Goal: Task Accomplishment & Management: Use online tool/utility

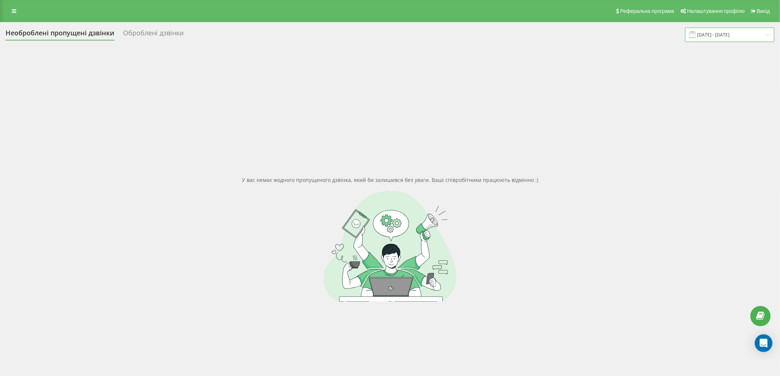
click at [466, 37] on input "19.09.2025 - 19.09.2025" at bounding box center [729, 35] width 89 height 14
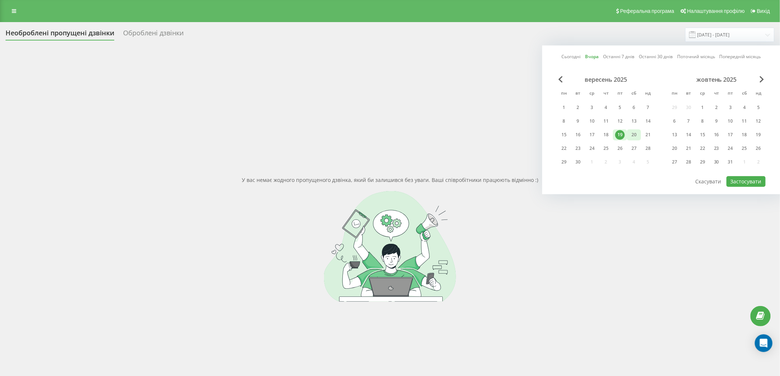
click at [466, 133] on div "20" at bounding box center [634, 135] width 10 height 10
click at [466, 183] on button "Застосувати" at bounding box center [745, 181] width 39 height 11
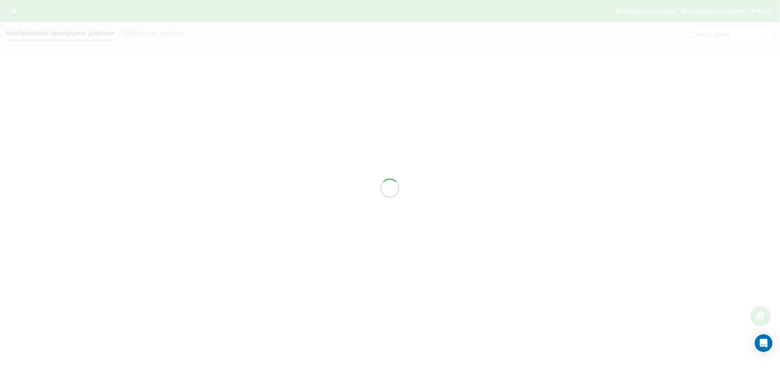
type input "[DATE] - [DATE]"
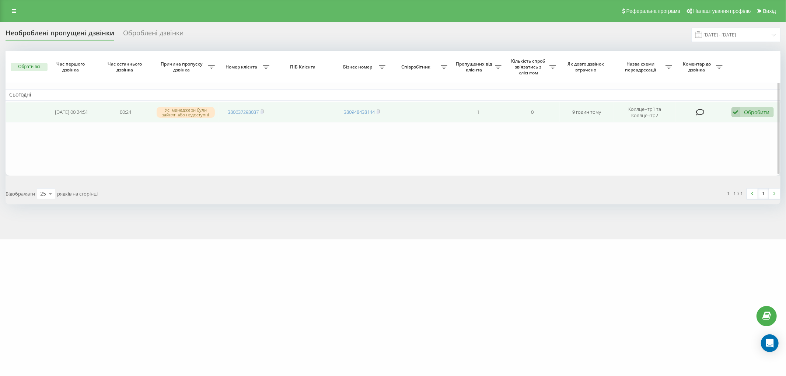
click at [743, 113] on div "Обробити Не вдалося зв'язатися Зв'язався з клієнтом за допомогою іншого каналу …" at bounding box center [752, 112] width 42 height 10
click at [694, 122] on span "Не вдалося зв'язатися" at bounding box center [669, 123] width 56 height 7
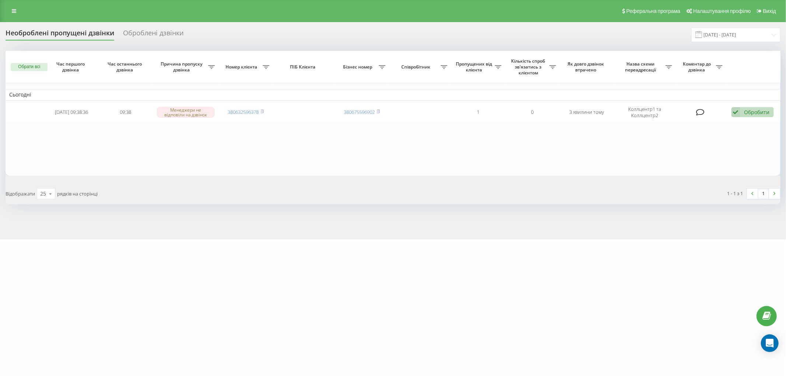
click at [251, 303] on div "[DOMAIN_NAME] Проекти [DOMAIN_NAME] Центр звернень Журнал дзвінків Журнал повід…" at bounding box center [393, 188] width 786 height 376
click at [274, 303] on div "eurovet.lviv.ua Проекти eurovet.lviv.ua Центр звернень Журнал дзвінків Журнал п…" at bounding box center [393, 188] width 786 height 376
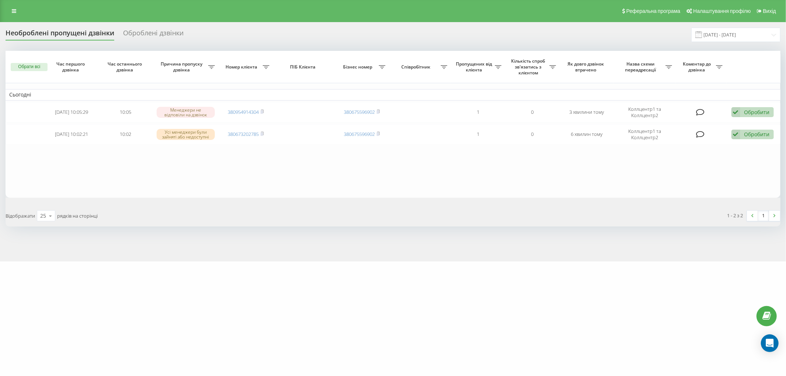
click at [255, 274] on div "[DOMAIN_NAME] Проекти [DOMAIN_NAME] Центр звернень Журнал дзвінків Журнал повід…" at bounding box center [393, 188] width 786 height 376
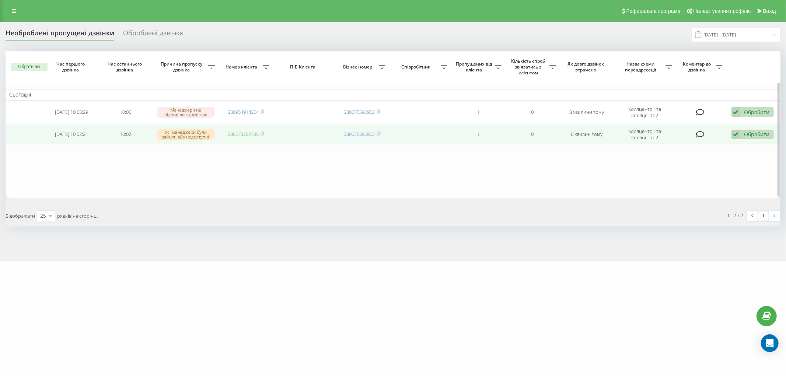
click at [246, 133] on link "380673202785" at bounding box center [243, 134] width 31 height 7
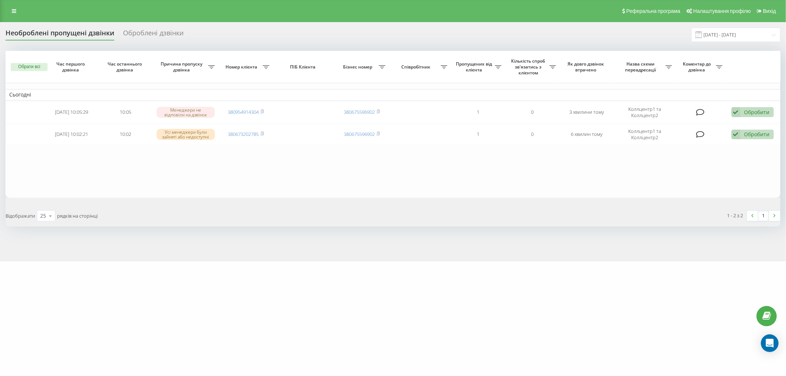
click at [248, 228] on div "Необроблені пропущені дзвінки Оброблені дзвінки [DATE] - [DATE] Обрати всі Час …" at bounding box center [393, 142] width 786 height 240
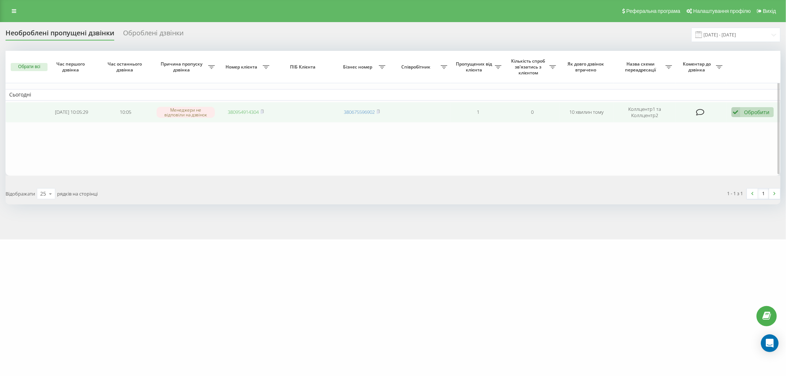
click at [231, 111] on link "380954914304" at bounding box center [243, 112] width 31 height 7
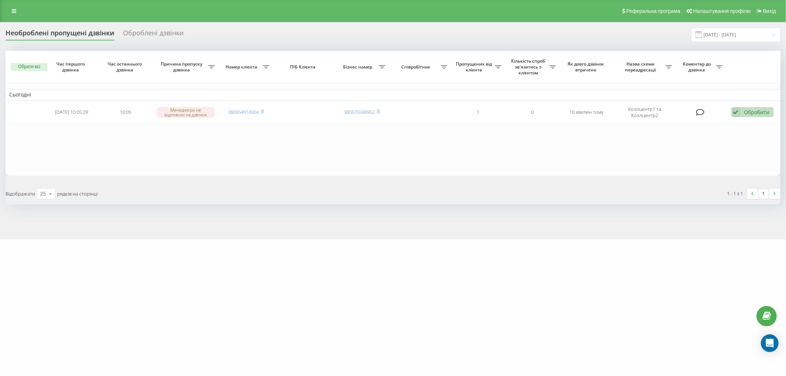
click at [230, 211] on div "Необроблені пропущені дзвінки Оброблені дзвінки 20.09.2025 - 20.09.2025 Обрати …" at bounding box center [393, 130] width 786 height 217
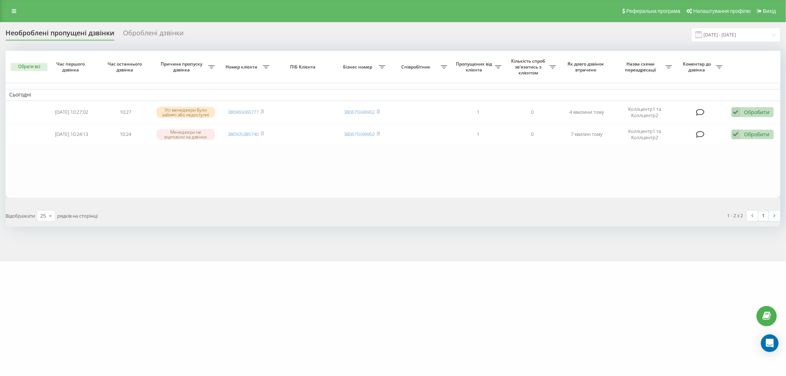
click at [304, 359] on div "eurovet.lviv.ua Проекти eurovet.lviv.ua Центр звернень Журнал дзвінків Журнал п…" at bounding box center [393, 188] width 786 height 376
click at [238, 168] on table "Сьогодні 2025-09-20 10:27:02 10:27 Усі менеджери були зайняті або недоступні 38…" at bounding box center [393, 124] width 775 height 147
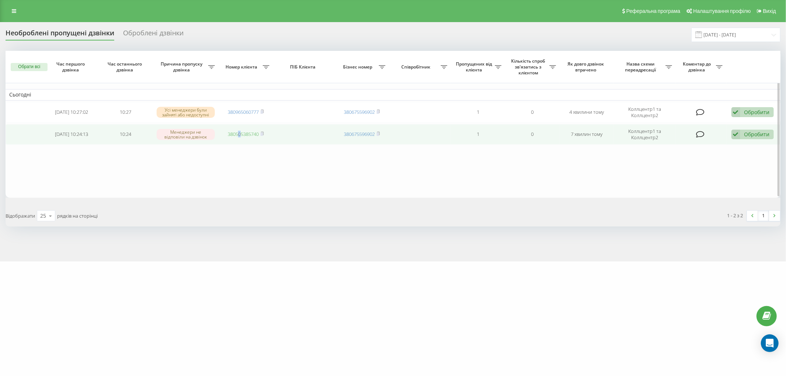
click at [248, 133] on link "380505385740" at bounding box center [243, 134] width 31 height 7
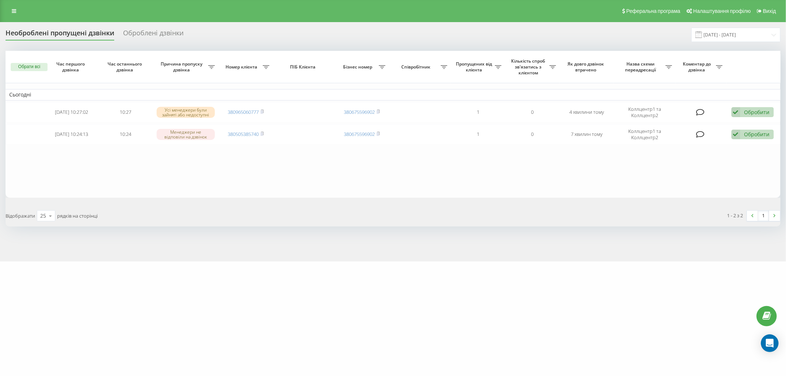
click at [249, 218] on div "Відображати 25 10 25 50 100 рядків на сторінці" at bounding box center [196, 215] width 393 height 21
click at [240, 275] on div "[DOMAIN_NAME] Проекти [DOMAIN_NAME] Центр звернень Журнал дзвінків Журнал повід…" at bounding box center [393, 188] width 786 height 376
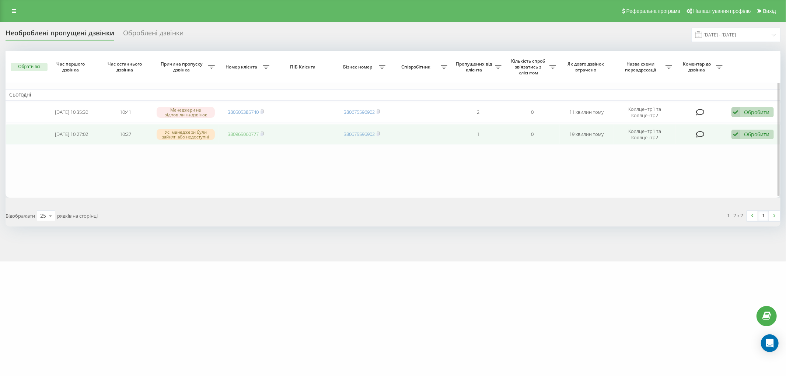
click at [238, 133] on link "380965060777" at bounding box center [243, 134] width 31 height 7
click at [741, 132] on div "Обробити Не вдалося зв'язатися Зв'язався з клієнтом за допомогою іншого каналу …" at bounding box center [752, 135] width 42 height 10
click at [699, 148] on div "Не вдалося зв'язатися" at bounding box center [705, 146] width 138 height 13
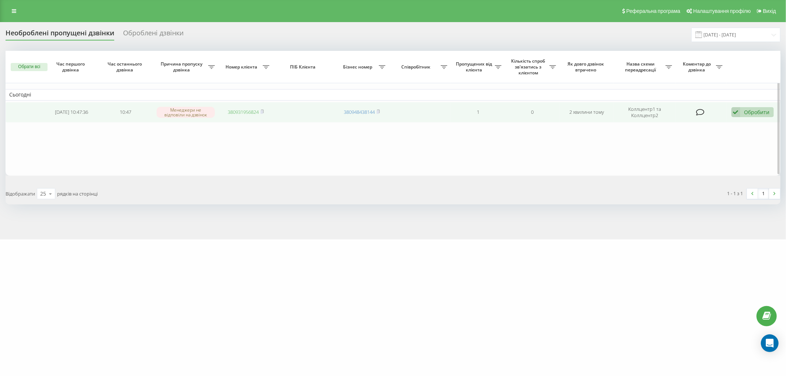
click at [252, 112] on link "380931956824" at bounding box center [243, 112] width 31 height 7
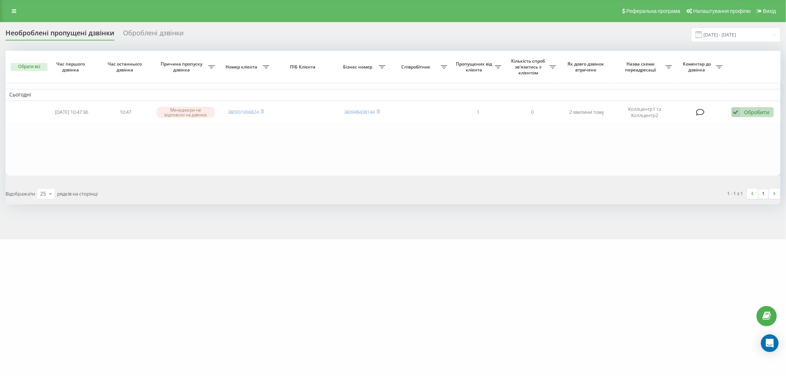
drag, startPoint x: 109, startPoint y: 315, endPoint x: 119, endPoint y: 321, distance: 11.2
click at [109, 315] on div "eurovet.lviv.ua Проекти eurovet.lviv.ua Центр звернень Журнал дзвінків Журнал п…" at bounding box center [393, 188] width 786 height 376
click at [249, 112] on link "380662845955" at bounding box center [243, 114] width 31 height 7
click at [495, 146] on table "Сьогодні 2025-09-20 11:20:54 11:20 Скинуто під час вітального повідомлення 3806…" at bounding box center [393, 115] width 775 height 128
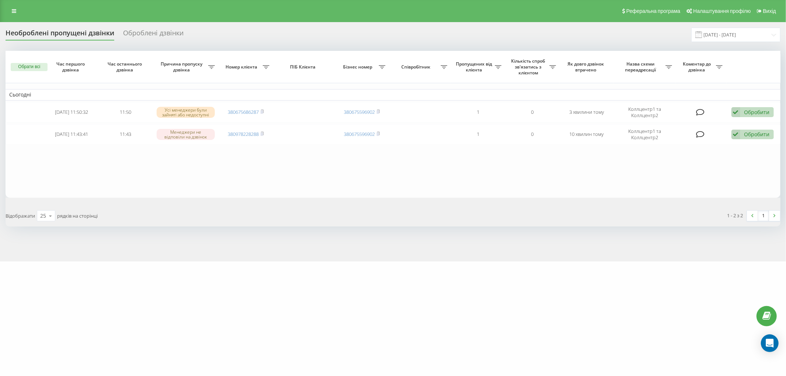
click at [187, 273] on div "eurovet.lviv.ua Проекти eurovet.lviv.ua Центр звернень Журнал дзвінків Журнал п…" at bounding box center [393, 188] width 786 height 376
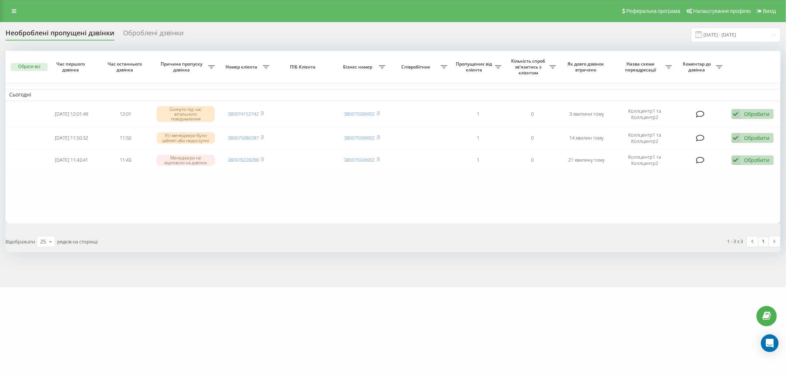
click at [228, 227] on div "Обрати всі Час першого дзвінка Час останнього дзвінка Причина пропуску дзвінка …" at bounding box center [393, 152] width 775 height 202
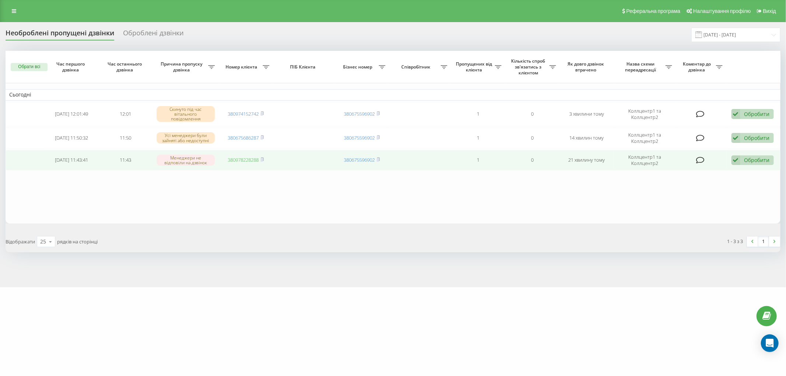
click at [241, 157] on link "380978228288" at bounding box center [243, 160] width 31 height 7
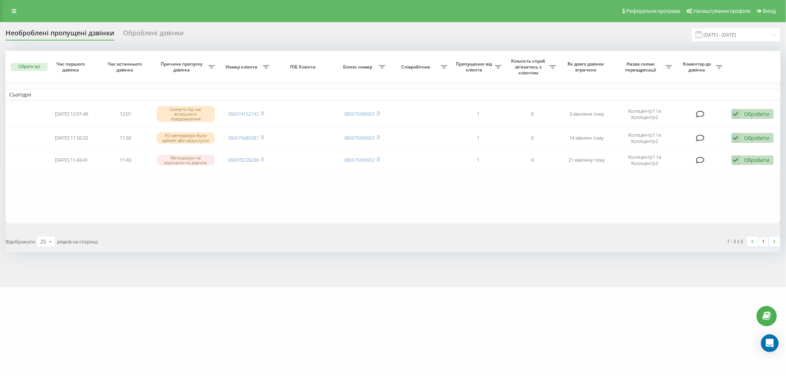
click at [215, 266] on div "Необроблені пропущені дзвінки Оброблені дзвінки 20.09.2025 - 20.09.2025 Обрати …" at bounding box center [393, 154] width 786 height 265
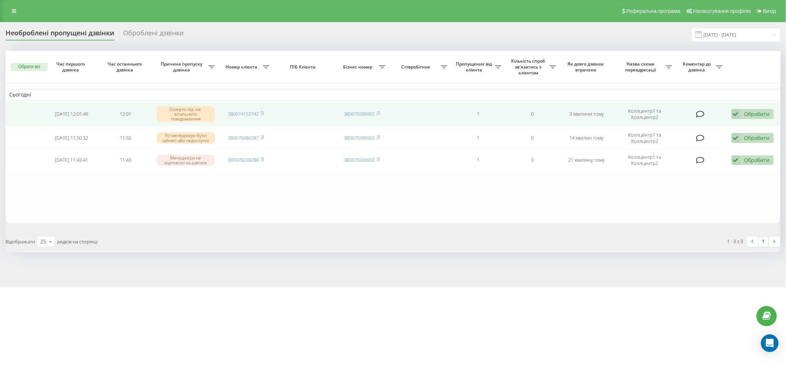
drag, startPoint x: 256, startPoint y: 204, endPoint x: 145, endPoint y: 109, distance: 146.6
click at [256, 204] on table "Сьогодні 2025-09-20 12:01:49 12:01 Скинуто під час вітального повідомлення 3809…" at bounding box center [393, 137] width 775 height 173
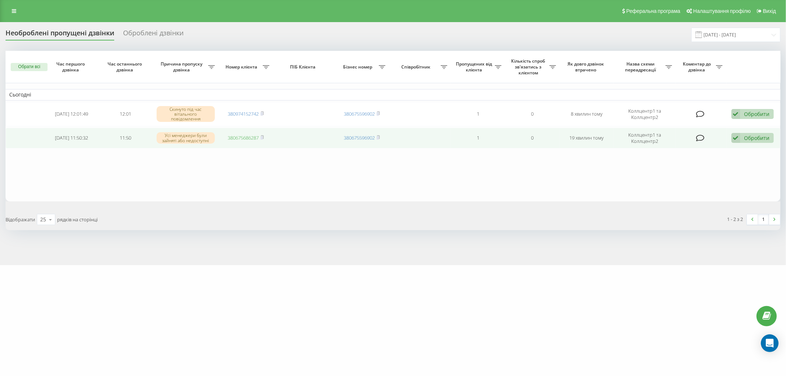
click at [232, 136] on link "380675686287" at bounding box center [243, 137] width 31 height 7
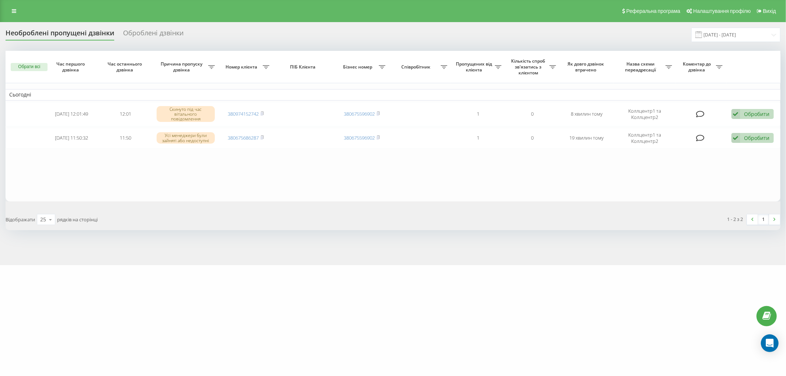
click at [252, 242] on div "Необроблені пропущені дзвінки Оброблені дзвінки 20.09.2025 - 20.09.2025 Обрати …" at bounding box center [393, 143] width 786 height 243
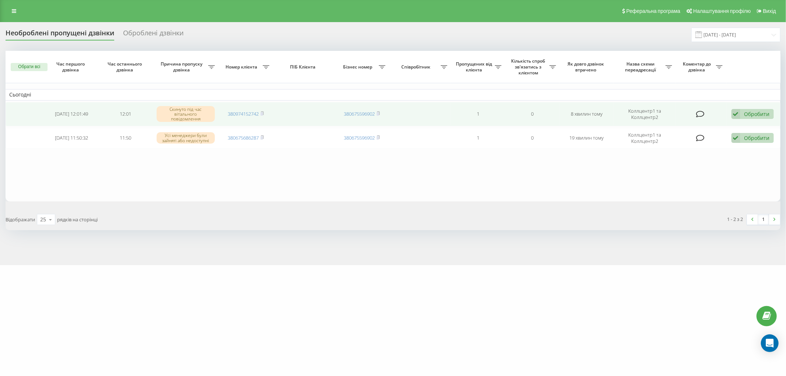
drag, startPoint x: 186, startPoint y: 167, endPoint x: 133, endPoint y: 101, distance: 84.4
click at [186, 167] on table "Сьогодні 2025-09-20 12:01:49 12:01 Скинуто під час вітального повідомлення 3809…" at bounding box center [393, 126] width 775 height 150
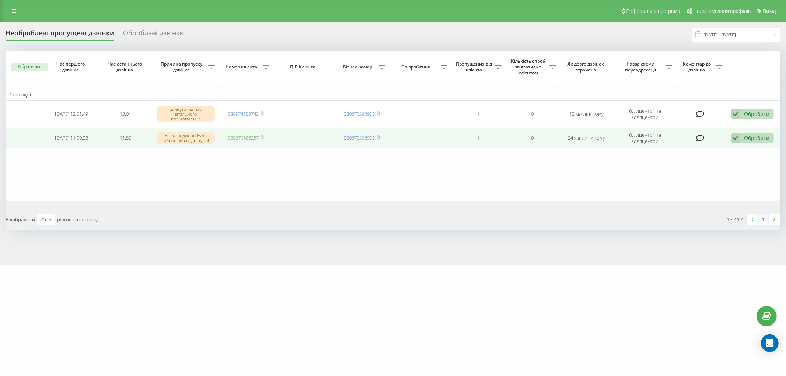
drag, startPoint x: 0, startPoint y: 0, endPoint x: 238, endPoint y: 136, distance: 274.0
click at [238, 136] on link "380675686287" at bounding box center [243, 137] width 31 height 7
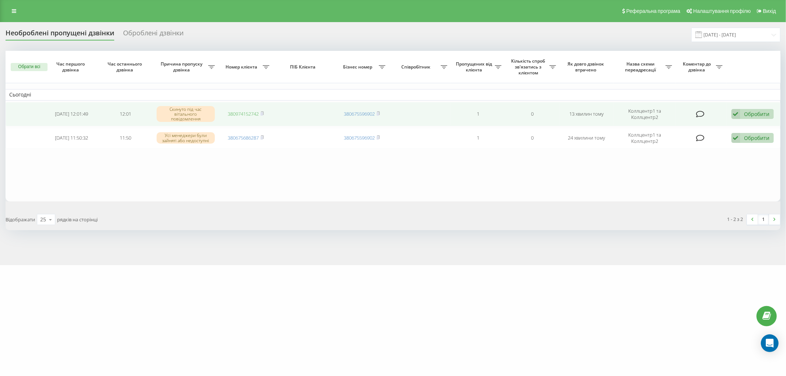
click at [242, 112] on link "380974152742" at bounding box center [243, 114] width 31 height 7
click at [752, 115] on div "Обробити" at bounding box center [756, 114] width 25 height 7
click at [683, 128] on span "Не вдалося зв'язатися" at bounding box center [669, 125] width 56 height 7
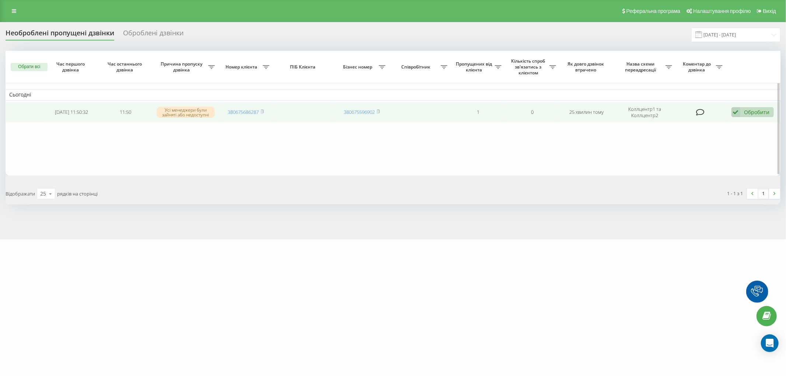
click at [756, 116] on div "Обробити Не вдалося зв'язатися Зв'язався з клієнтом за допомогою іншого каналу …" at bounding box center [752, 112] width 42 height 10
click at [676, 120] on span "Не вдалося зв'язатися" at bounding box center [669, 123] width 56 height 7
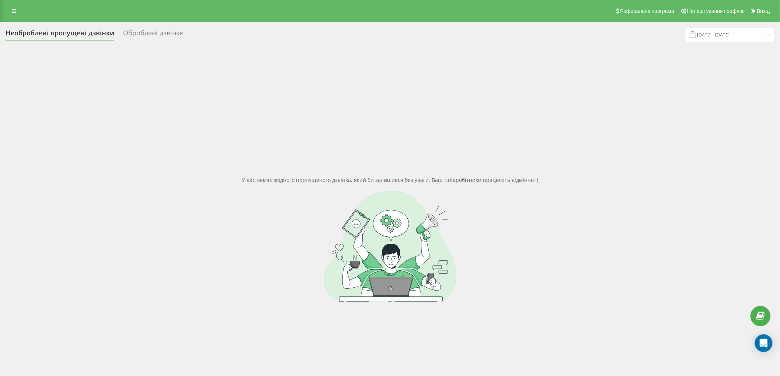
click at [629, 53] on div "У вас немає жодного пропущеного дзвінка, який би залишився без уваги. Ваші спів…" at bounding box center [390, 239] width 769 height 376
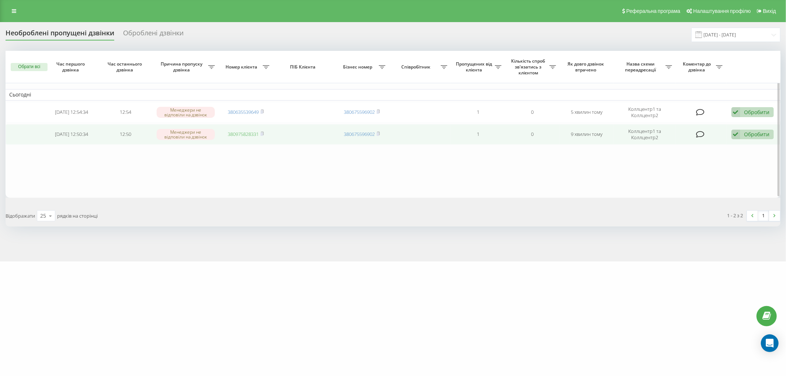
click at [237, 132] on link "380975828331" at bounding box center [243, 134] width 31 height 7
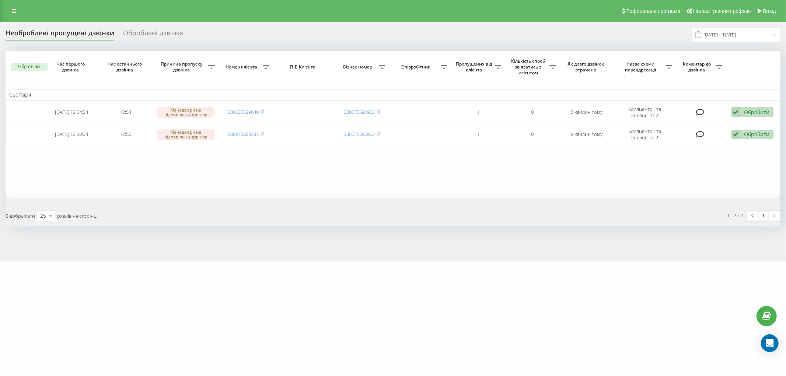
click at [223, 228] on div "Необроблені пропущені дзвінки Оброблені дзвінки [DATE] - [DATE] Обрати всі Час …" at bounding box center [393, 142] width 786 height 240
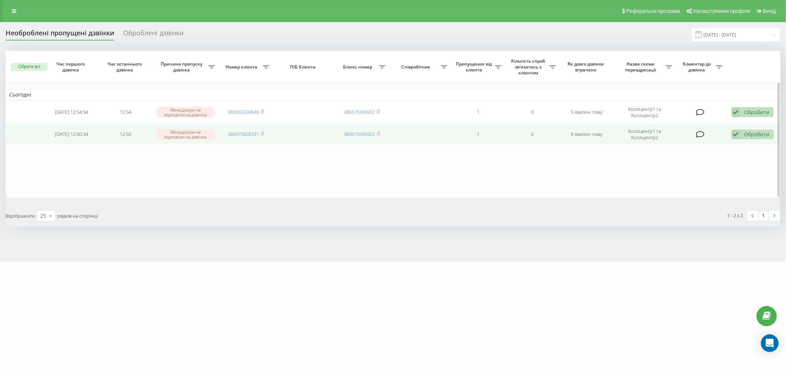
click at [744, 131] on div "Обробити" at bounding box center [756, 134] width 25 height 7
click at [664, 147] on span "Не вдалося зв'язатися" at bounding box center [669, 146] width 56 height 7
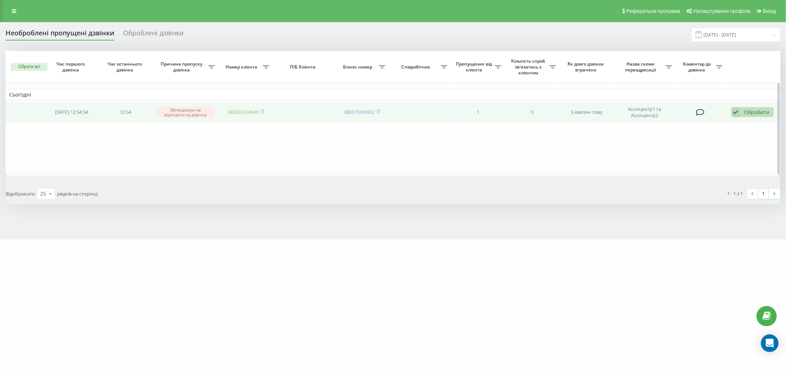
click at [251, 113] on link "380635539649" at bounding box center [243, 112] width 31 height 7
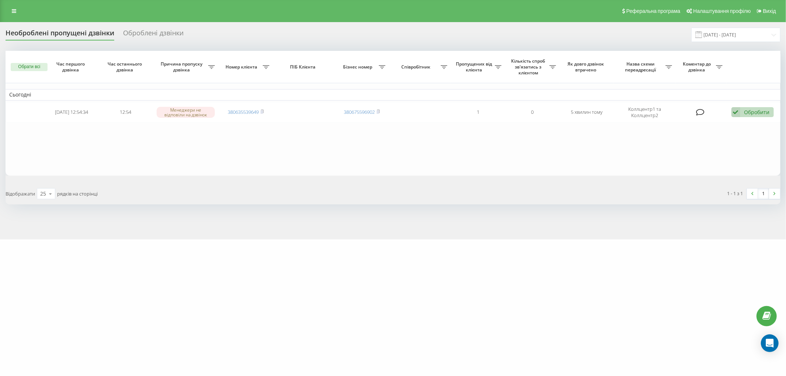
click at [220, 290] on div "eurovet.lviv.ua Проекти eurovet.lviv.ua Центр звернень Журнал дзвінків Журнал п…" at bounding box center [393, 188] width 786 height 376
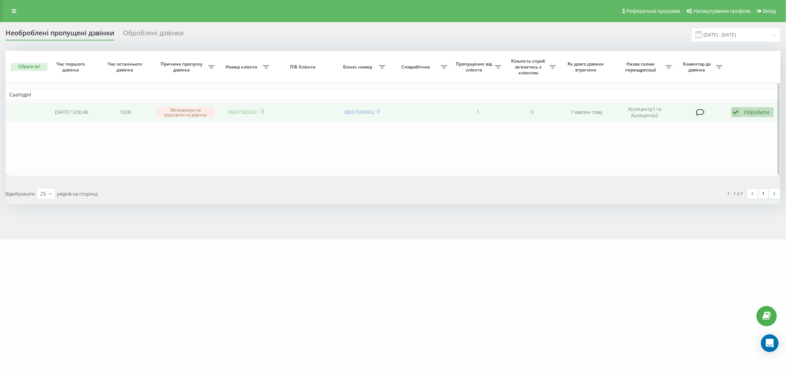
click at [239, 110] on link "380975828331" at bounding box center [243, 112] width 31 height 7
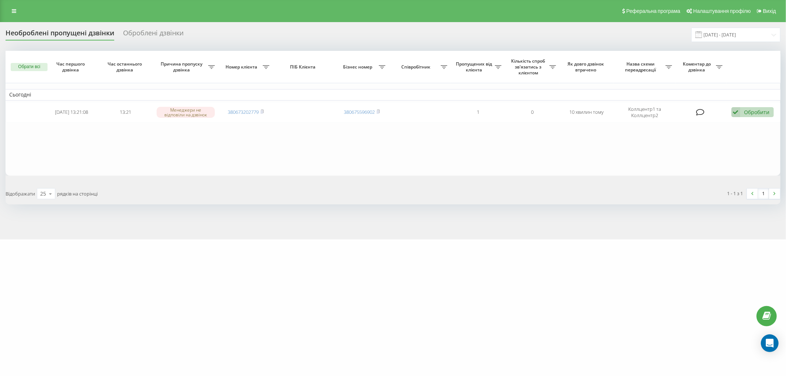
click at [246, 113] on link "380673202779" at bounding box center [243, 112] width 31 height 7
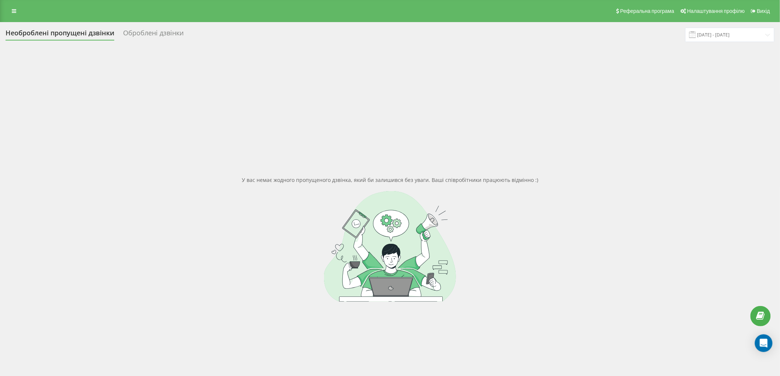
click at [621, 145] on div "У вас немає жодного пропущеного дзвінка, який би залишився без уваги. Ваші спів…" at bounding box center [390, 239] width 769 height 376
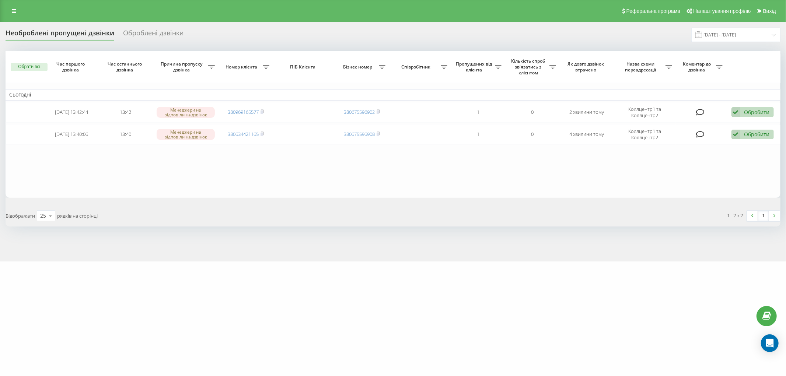
click at [243, 133] on link "380634421165" at bounding box center [243, 134] width 31 height 7
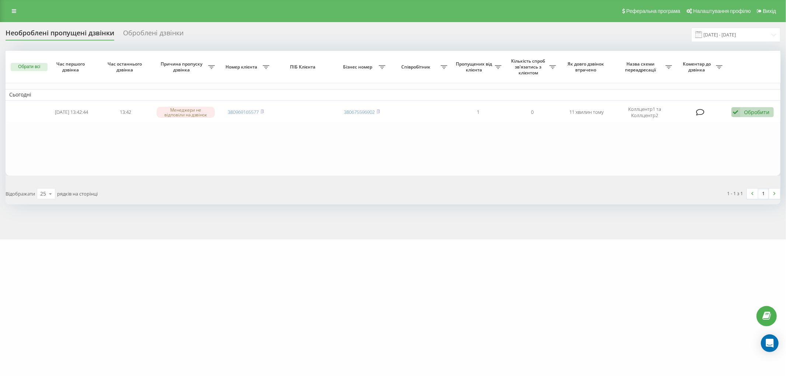
click at [252, 112] on link "380969165577" at bounding box center [243, 112] width 31 height 7
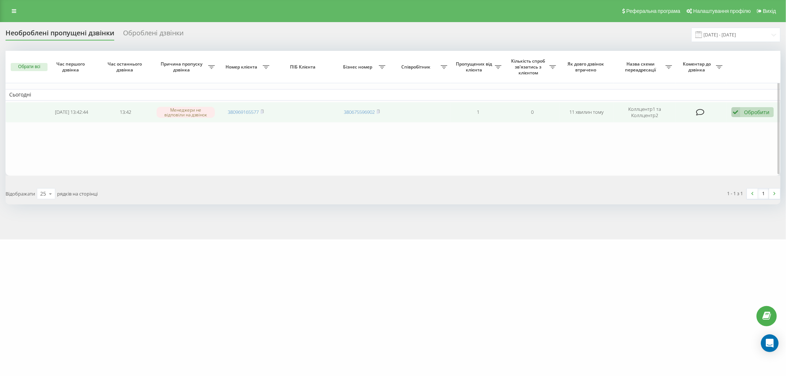
drag, startPoint x: 752, startPoint y: 106, endPoint x: 747, endPoint y: 112, distance: 7.4
click at [752, 106] on td "Обробити Не вдалося зв'язатися Зв'язався з клієнтом за допомогою іншого каналу …" at bounding box center [753, 112] width 54 height 21
click at [738, 112] on icon at bounding box center [735, 112] width 9 height 10
click at [692, 126] on span "Не вдалося зв'язатися" at bounding box center [669, 123] width 56 height 7
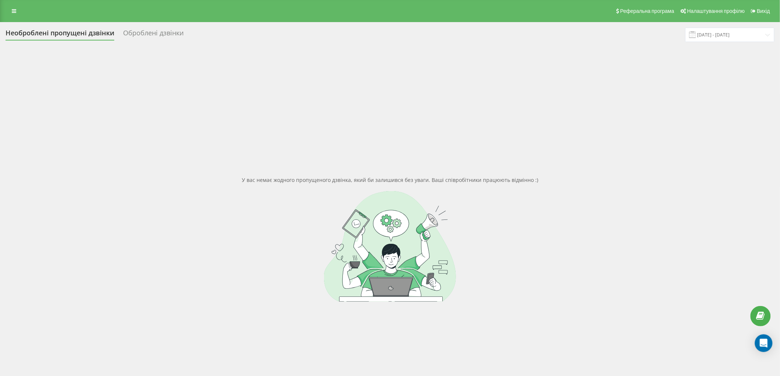
drag, startPoint x: 584, startPoint y: 56, endPoint x: 580, endPoint y: 49, distance: 8.6
click at [584, 56] on div "У вас немає жодного пропущеного дзвінка, який би залишився без уваги. Ваші спів…" at bounding box center [390, 239] width 769 height 376
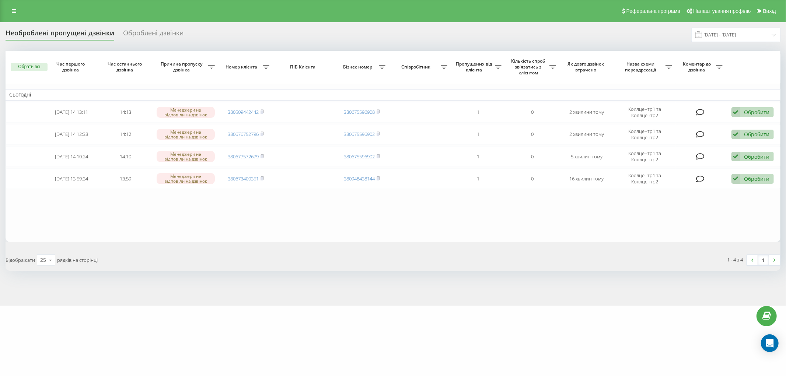
click at [247, 209] on table "Сьогодні [DATE] 14:13:11 14:13 Менеджери не відповіли на дзвінок 380509442442 3…" at bounding box center [393, 146] width 775 height 191
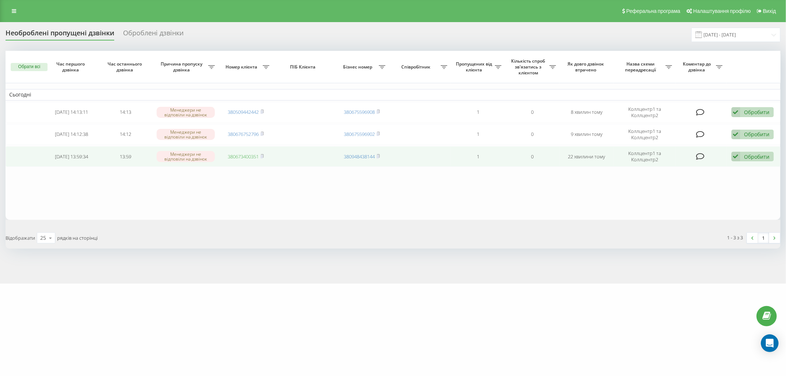
click at [255, 156] on link "380673400351" at bounding box center [243, 156] width 31 height 7
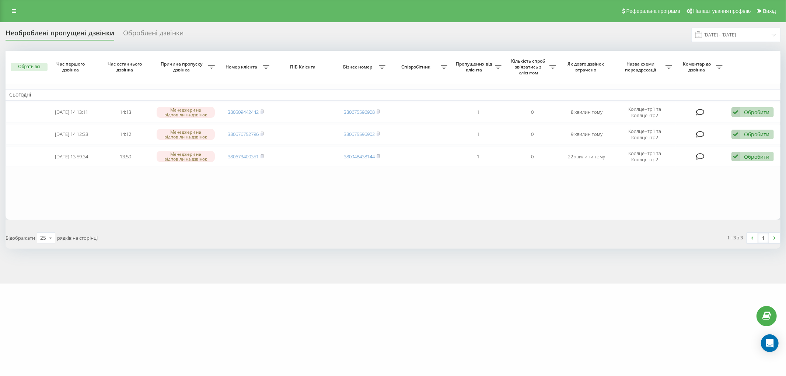
click at [203, 210] on table "Сьогодні 2025-09-20 14:13:11 14:13 Менеджери не відповіли на дзвінок 3805094424…" at bounding box center [393, 135] width 775 height 169
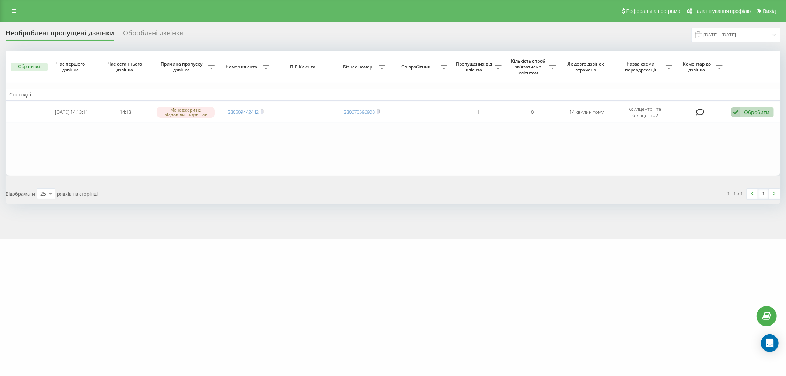
click at [247, 111] on link "380509442442" at bounding box center [243, 112] width 31 height 7
click at [234, 308] on div "[DOMAIN_NAME] Проекти [DOMAIN_NAME] Центр звернень Журнал дзвінків Журнал повід…" at bounding box center [393, 188] width 786 height 376
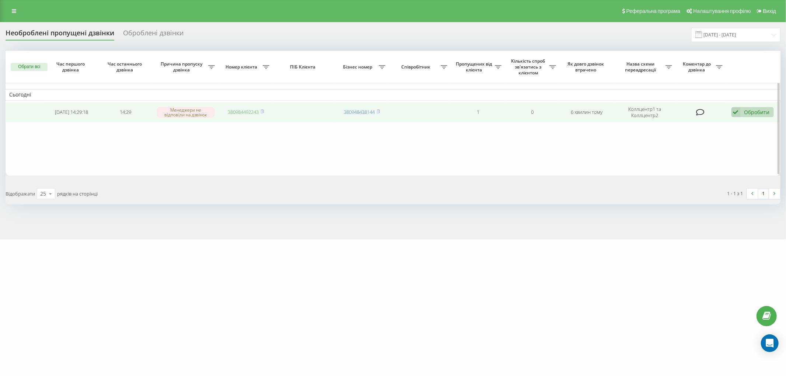
click at [244, 113] on link "380984492243" at bounding box center [243, 112] width 31 height 7
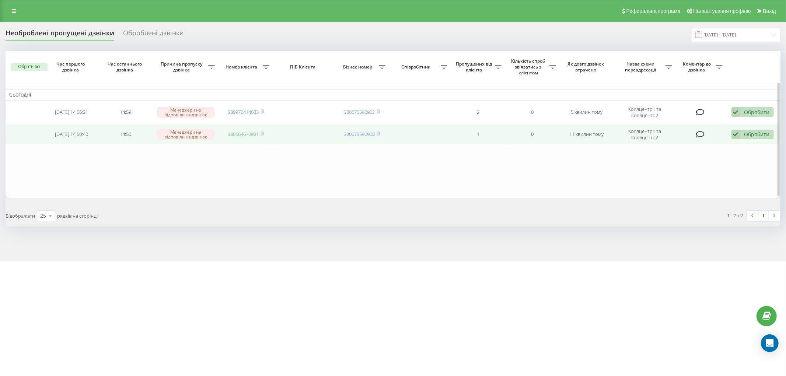
click at [251, 136] on link "380664670981" at bounding box center [243, 134] width 31 height 7
click at [252, 133] on link "380664670981" at bounding box center [243, 134] width 31 height 7
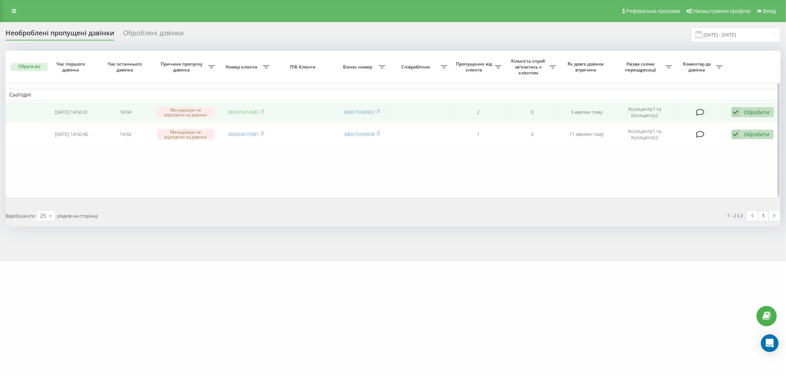
click at [242, 114] on link "380970414683" at bounding box center [243, 112] width 31 height 7
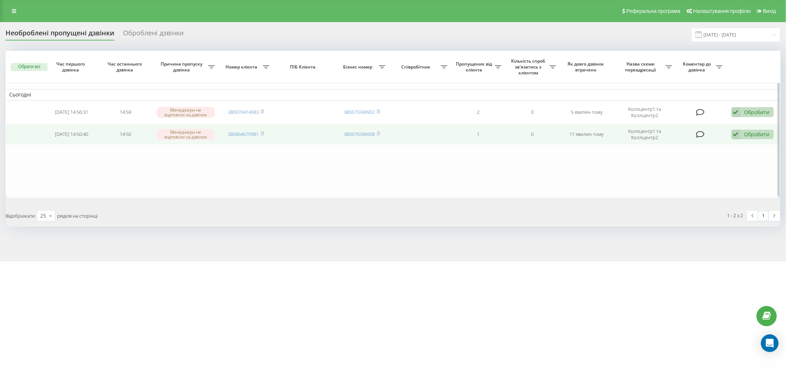
click at [765, 136] on div "Обробити" at bounding box center [756, 134] width 25 height 7
click at [701, 148] on div "Не вдалося зв'язатися" at bounding box center [705, 146] width 138 height 13
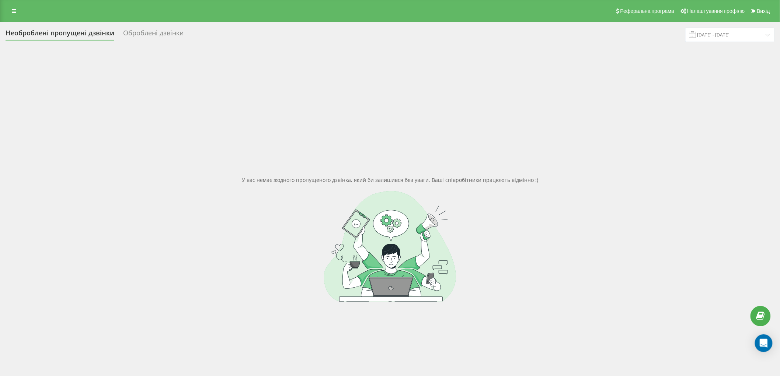
click at [601, 52] on div "У вас немає жодного пропущеного дзвінка, який би залишився без уваги. Ваші спів…" at bounding box center [390, 239] width 769 height 376
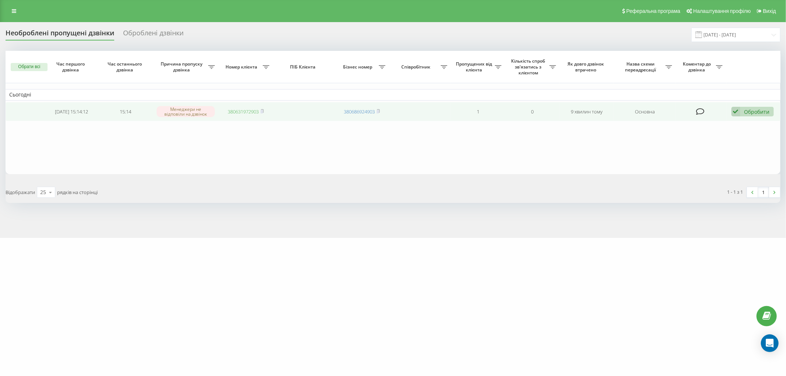
click at [240, 114] on link "380631972903" at bounding box center [243, 111] width 31 height 7
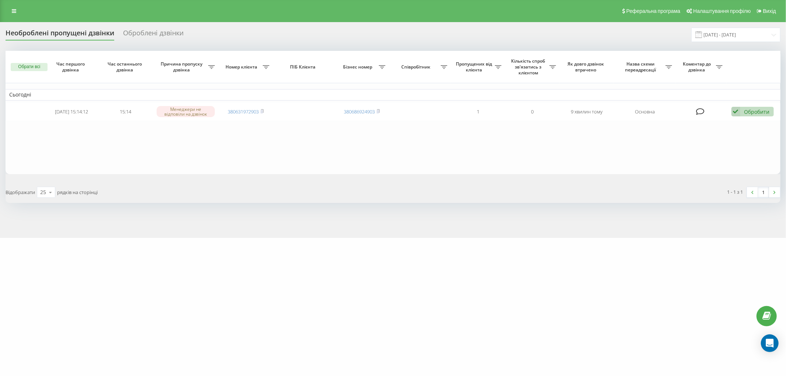
click at [650, 161] on table "Сьогодні 2025-09-20 15:14:12 15:14 Менеджери не відповіли на дзвінок 3806319729…" at bounding box center [393, 112] width 775 height 123
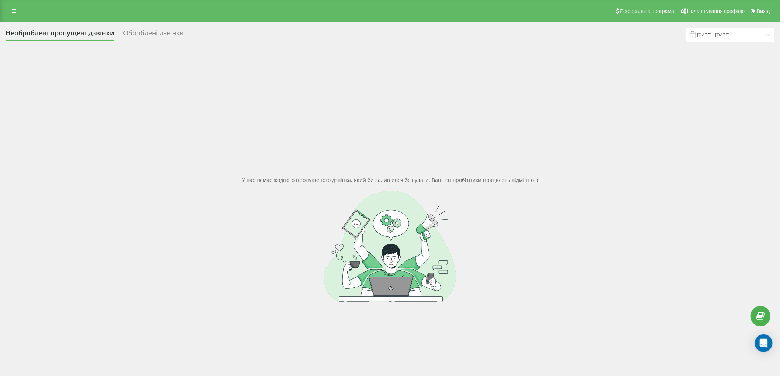
click at [139, 76] on div "У вас немає жодного пропущеного дзвінка, який би залишився без уваги. Ваші спів…" at bounding box center [390, 239] width 769 height 376
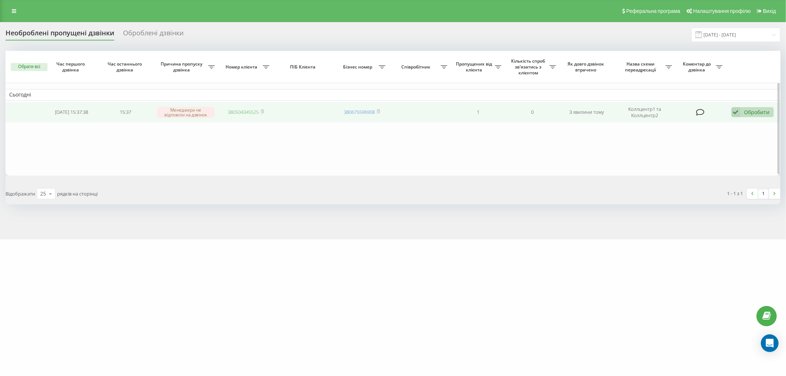
click at [248, 109] on link "380504345525" at bounding box center [243, 112] width 31 height 7
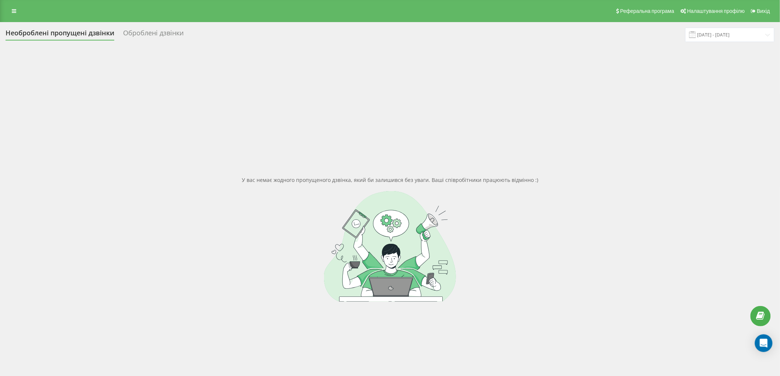
click at [579, 52] on div "У вас немає жодного пропущеного дзвінка, який би залишився без уваги. Ваші спів…" at bounding box center [390, 239] width 769 height 376
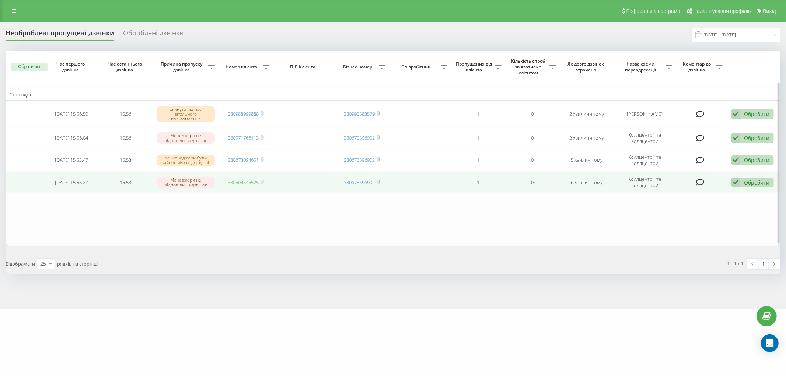
click at [247, 181] on link "380504345525" at bounding box center [243, 182] width 31 height 7
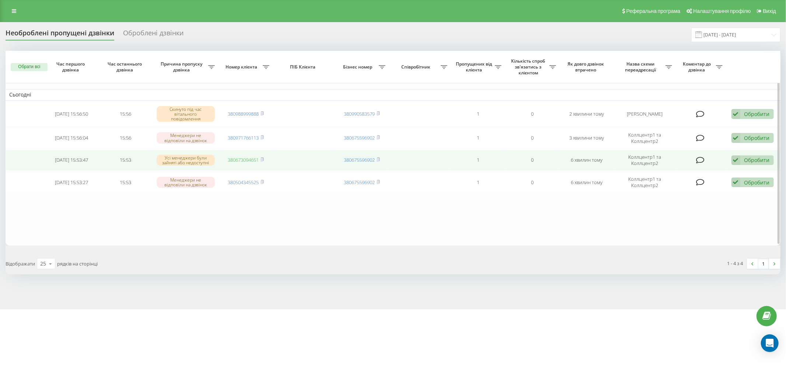
click at [242, 161] on link "380673094651" at bounding box center [243, 160] width 31 height 7
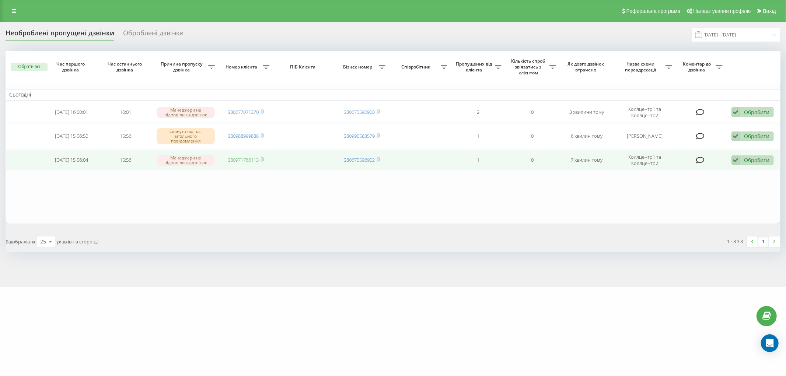
click at [249, 160] on link "380971766113" at bounding box center [243, 160] width 31 height 7
click at [753, 157] on div "Обробити" at bounding box center [756, 160] width 25 height 7
click at [705, 166] on div "Не вдалося зв'язатися" at bounding box center [705, 171] width 138 height 13
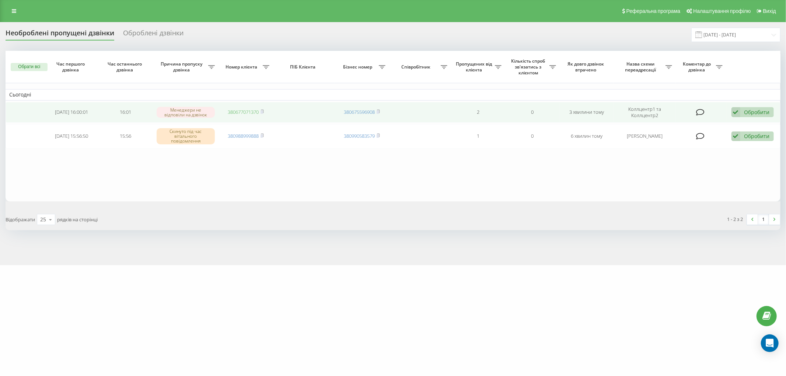
click at [240, 112] on link "380677071370" at bounding box center [243, 112] width 31 height 7
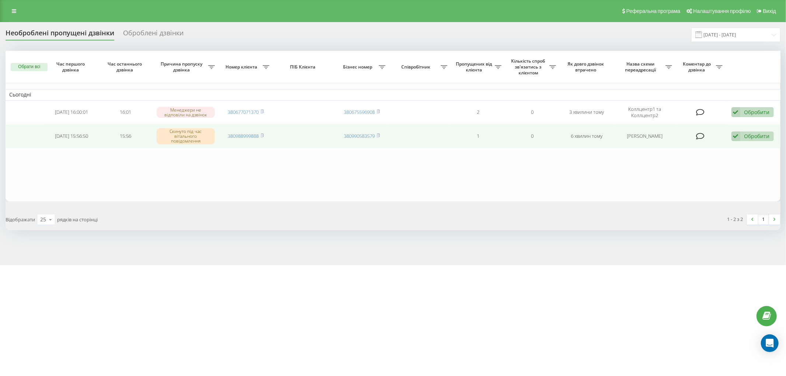
click at [750, 134] on div "Обробити" at bounding box center [756, 136] width 25 height 7
click at [704, 149] on div "Не вдалося зв'язатися" at bounding box center [705, 147] width 138 height 13
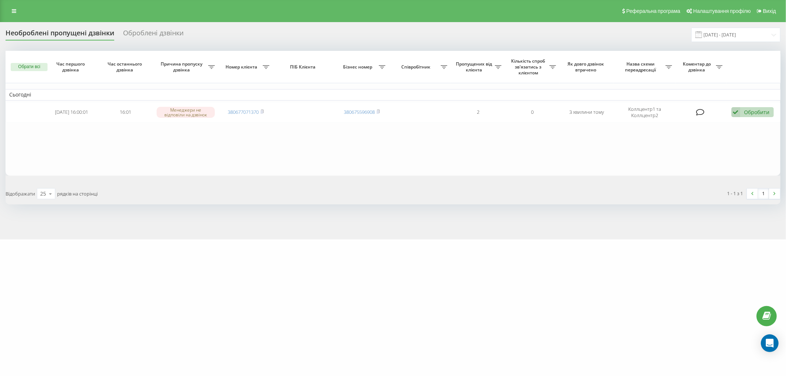
click at [245, 216] on div "Необроблені пропущені дзвінки Оброблені дзвінки 20.09.2025 - 20.09.2025 Обрати …" at bounding box center [393, 130] width 786 height 217
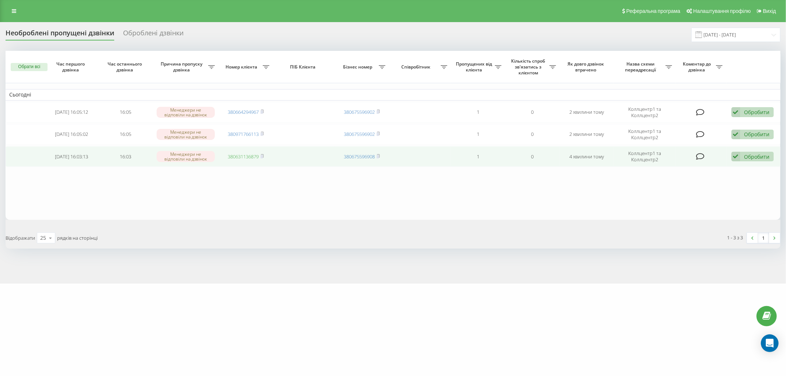
click at [242, 155] on link "380631136879" at bounding box center [243, 156] width 31 height 7
click at [739, 153] on icon at bounding box center [735, 157] width 9 height 10
click at [708, 166] on div "Не вдалося зв'язатися" at bounding box center [705, 168] width 138 height 13
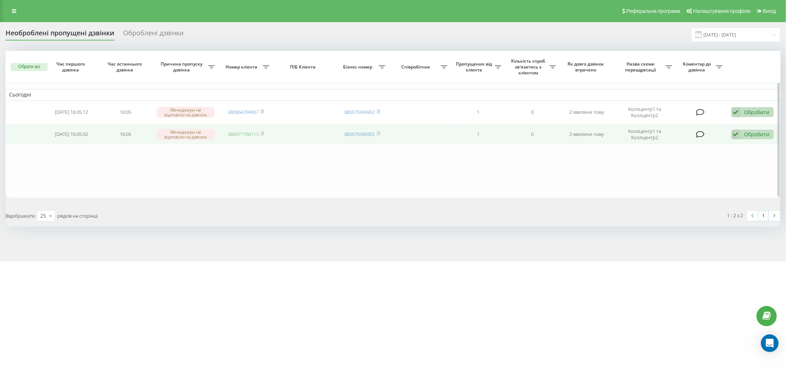
click at [254, 133] on link "380971766113" at bounding box center [243, 134] width 31 height 7
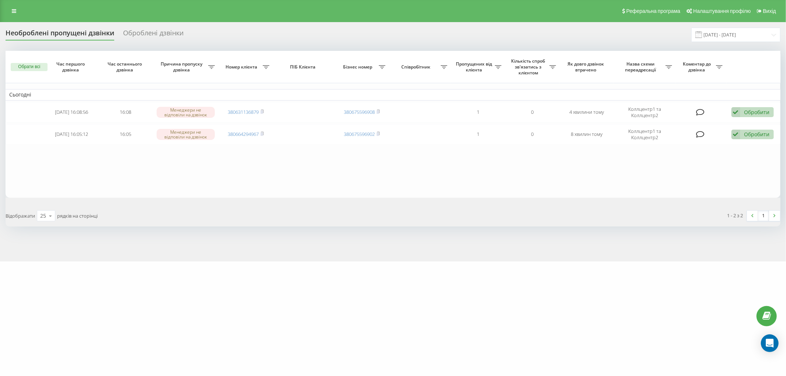
click at [237, 131] on link "380664294967" at bounding box center [243, 134] width 31 height 7
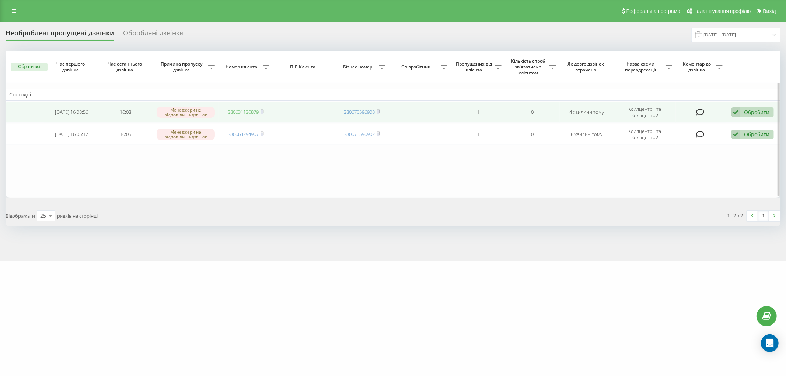
click at [258, 112] on link "380631136879" at bounding box center [243, 112] width 31 height 7
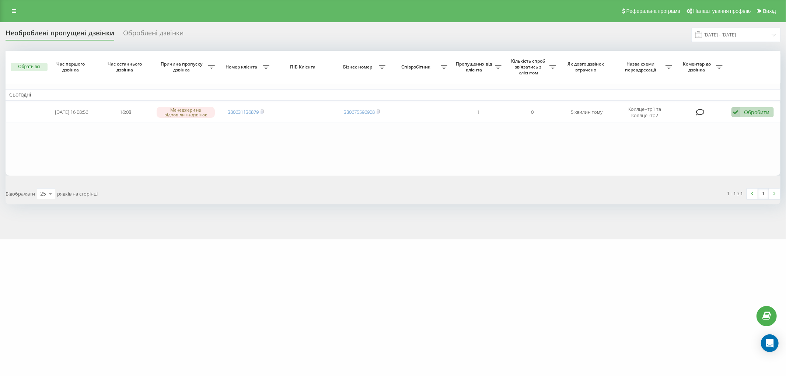
click at [244, 255] on div "[DOMAIN_NAME] Проекти [DOMAIN_NAME] Центр звернень Журнал дзвінків Журнал повід…" at bounding box center [393, 188] width 786 height 376
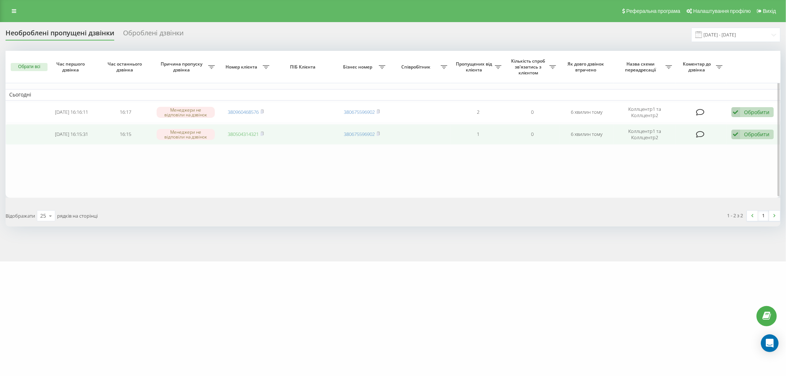
click at [231, 135] on link "380504314321" at bounding box center [243, 134] width 31 height 7
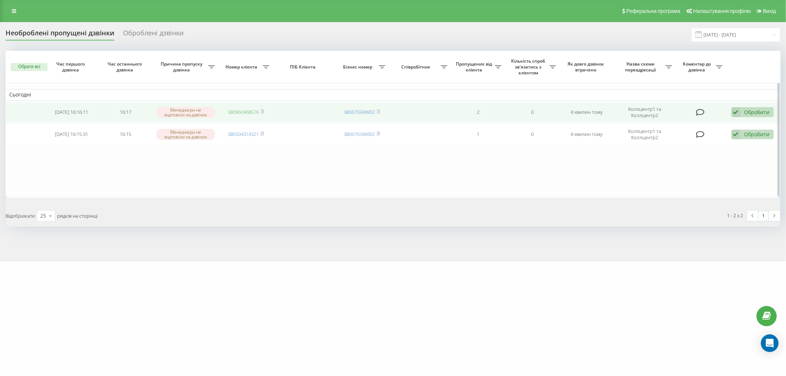
click at [247, 111] on link "380960468576" at bounding box center [243, 112] width 31 height 7
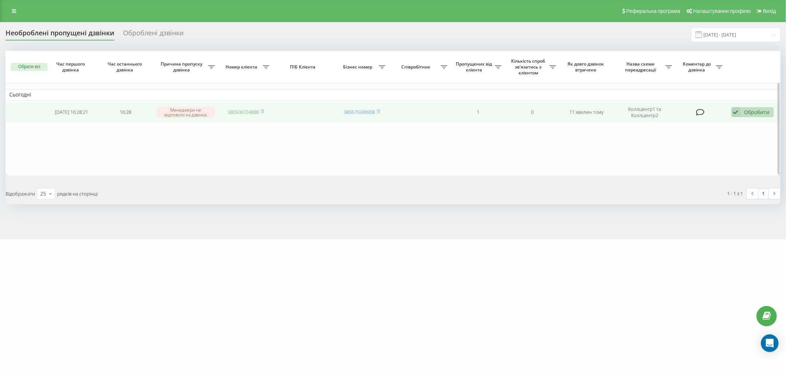
click at [231, 113] on link "380506724888" at bounding box center [243, 112] width 31 height 7
click at [248, 115] on link "380967300644" at bounding box center [243, 112] width 31 height 7
click at [237, 111] on link "380505513777" at bounding box center [243, 112] width 31 height 7
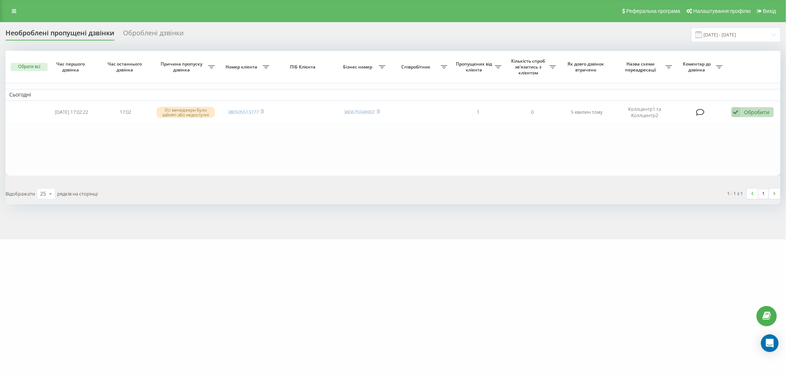
click at [584, 15] on div "Реферальна програма Налаштування профілю Вихід" at bounding box center [393, 11] width 786 height 22
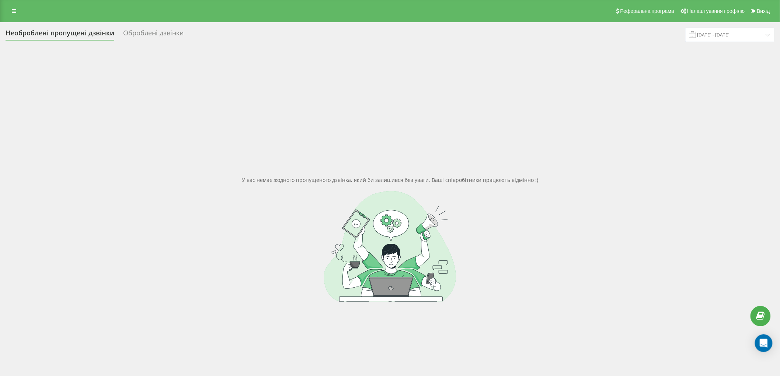
click at [226, 123] on div "У вас немає жодного пропущеного дзвінка, який би залишився без уваги. Ваші спів…" at bounding box center [390, 239] width 769 height 376
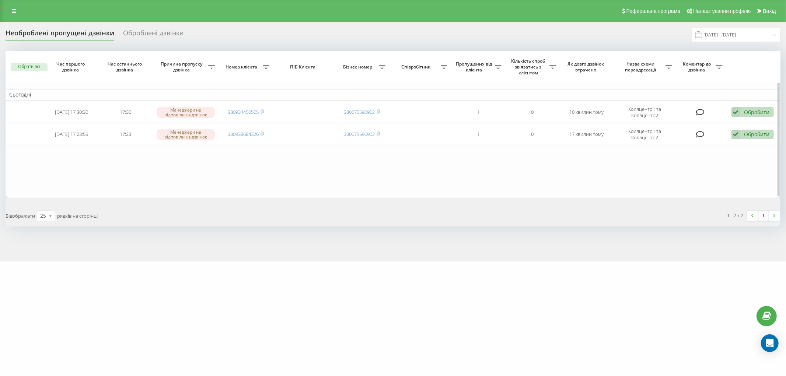
drag, startPoint x: 177, startPoint y: 197, endPoint x: 181, endPoint y: 192, distance: 6.9
click at [177, 197] on div "Обрати всі Час першого дзвінка Час останнього дзвінка Причина пропуску дзвінка …" at bounding box center [393, 139] width 775 height 176
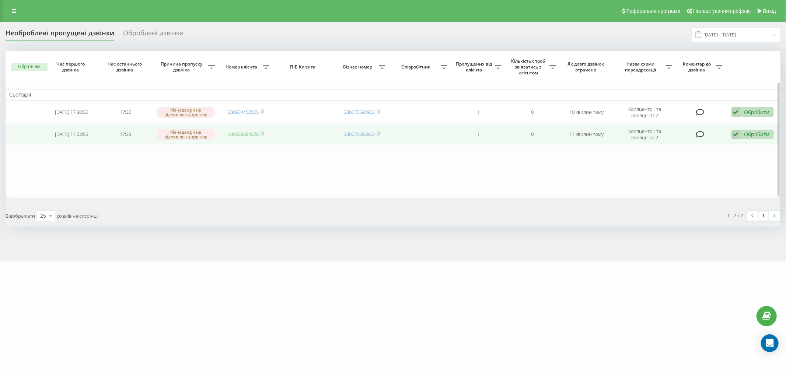
click at [243, 134] on link "380938684326" at bounding box center [243, 134] width 31 height 7
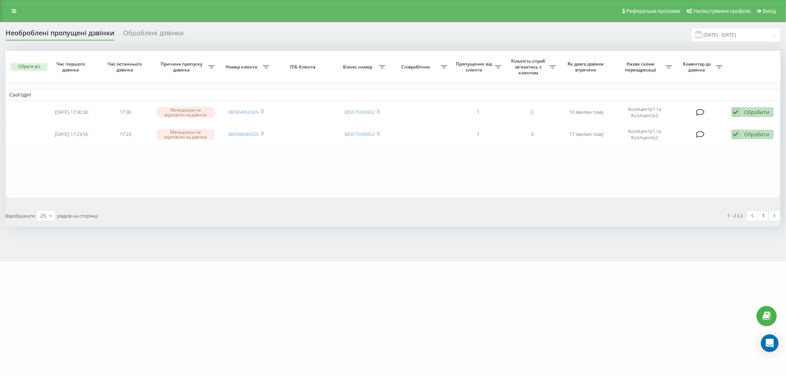
click at [599, 199] on div "Обрати всі Час першого дзвінка Час останнього дзвінка Причина пропуску дзвінка …" at bounding box center [393, 139] width 775 height 176
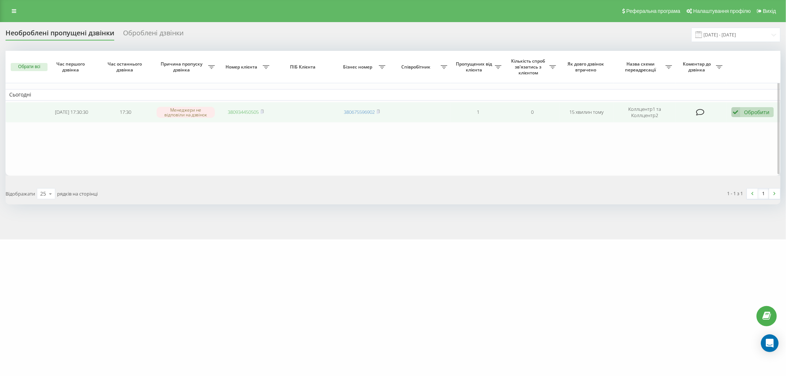
click at [251, 112] on link "380934450505" at bounding box center [243, 112] width 31 height 7
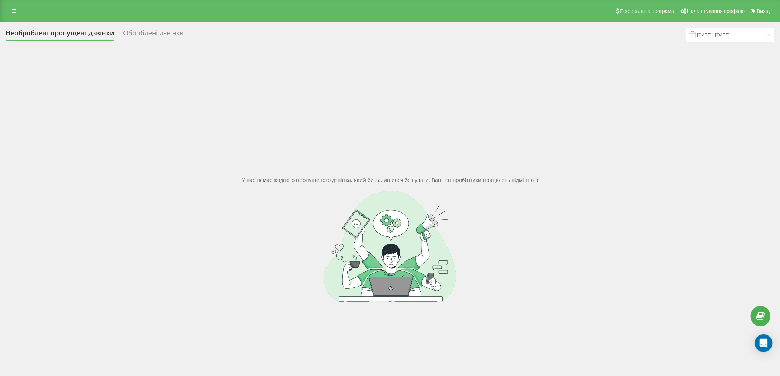
click at [632, 94] on div "У вас немає жодного пропущеного дзвінка, який би залишився без уваги. Ваші спів…" at bounding box center [390, 239] width 769 height 376
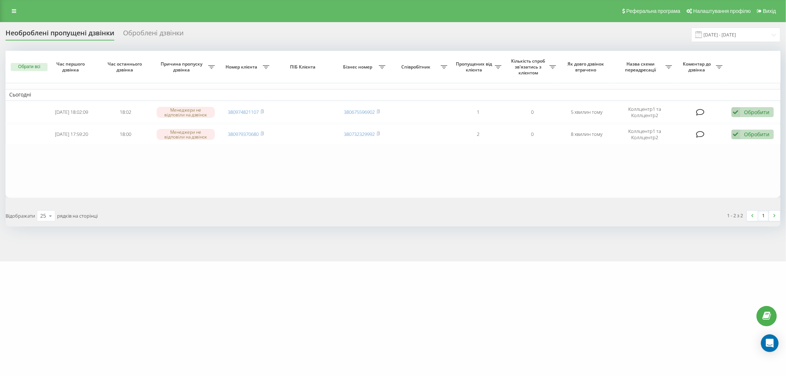
click at [251, 134] on link "380979370680" at bounding box center [243, 134] width 31 height 7
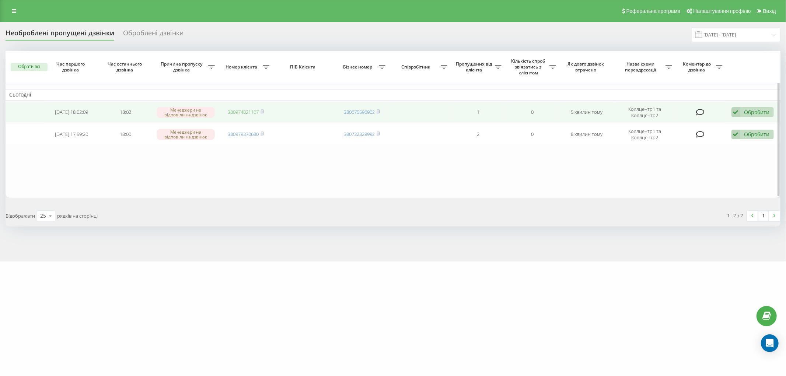
click at [252, 115] on link "380974821107" at bounding box center [243, 112] width 31 height 7
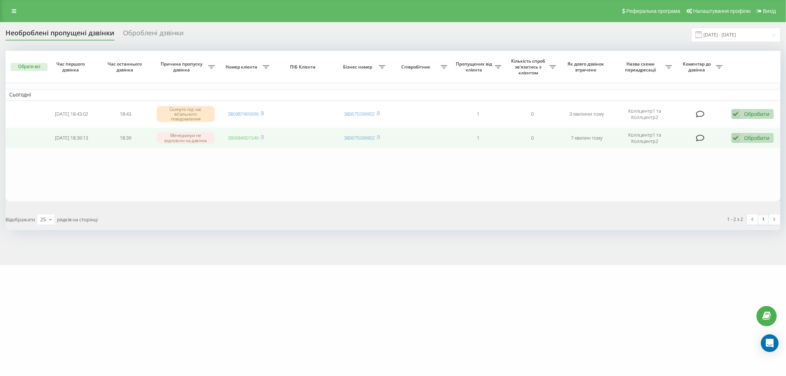
click at [251, 138] on link "380684901546" at bounding box center [243, 137] width 31 height 7
click at [764, 134] on div "Обробити" at bounding box center [756, 137] width 25 height 7
click at [683, 154] on div "Не вдалося зв'язатися" at bounding box center [705, 149] width 138 height 13
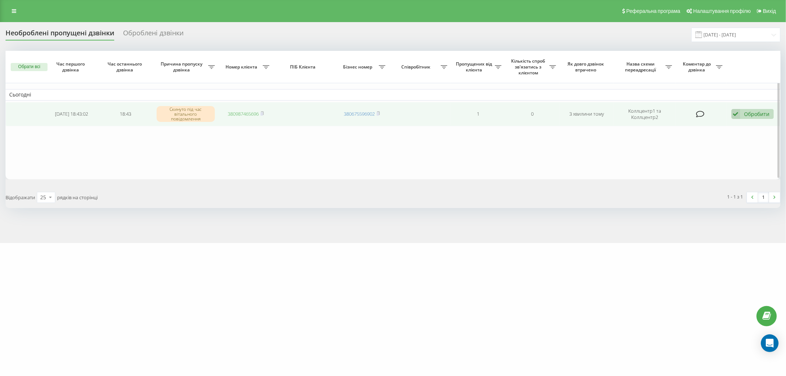
click at [242, 113] on link "380987465696" at bounding box center [243, 114] width 31 height 7
click at [751, 112] on div "Обробити" at bounding box center [756, 114] width 25 height 7
click at [686, 125] on span "Не вдалося зв'язатися" at bounding box center [669, 125] width 56 height 7
click at [245, 113] on link "380684901546" at bounding box center [243, 114] width 31 height 7
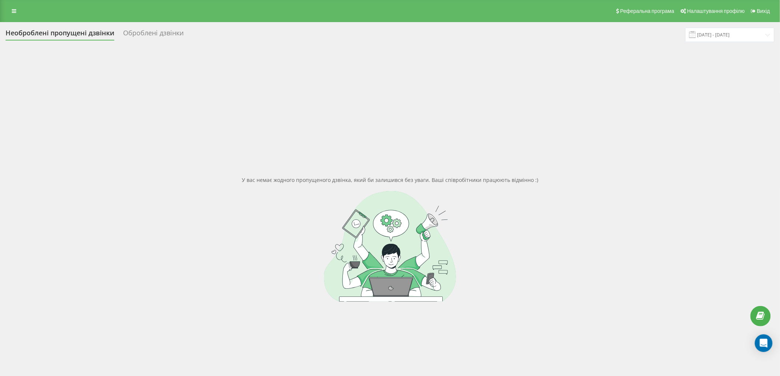
click at [634, 71] on div "У вас немає жодного пропущеного дзвінка, який би залишився без уваги. Ваші спів…" at bounding box center [390, 239] width 769 height 376
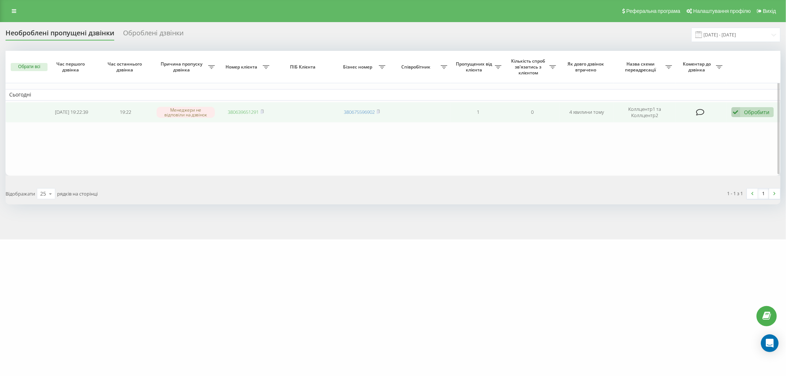
click at [257, 114] on link "380639651291" at bounding box center [243, 112] width 31 height 7
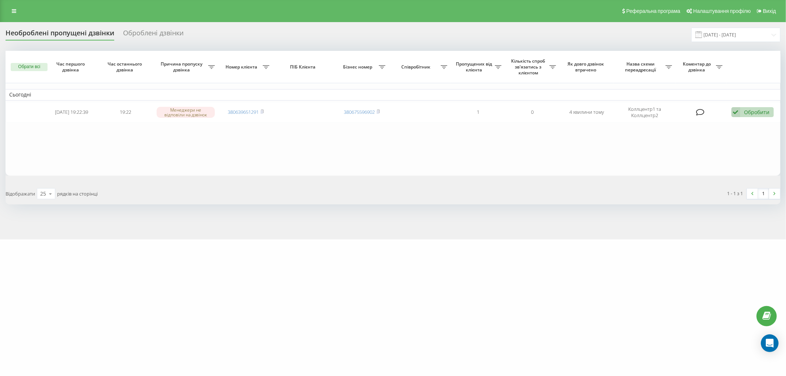
click at [252, 305] on div "eurovet.lviv.ua Проекти eurovet.lviv.ua Центр звернень Журнал дзвінків Журнал п…" at bounding box center [393, 188] width 786 height 376
drag, startPoint x: 236, startPoint y: 287, endPoint x: 212, endPoint y: 136, distance: 153.7
click at [236, 287] on div "eurovet.lviv.ua Проекти eurovet.lviv.ua Центр звернень Журнал дзвінків Журнал п…" at bounding box center [393, 188] width 786 height 376
drag, startPoint x: 181, startPoint y: 188, endPoint x: 169, endPoint y: 170, distance: 21.5
click at [181, 188] on div "Відображати 25 10 25 50 100 рядків на сторінці" at bounding box center [196, 193] width 393 height 21
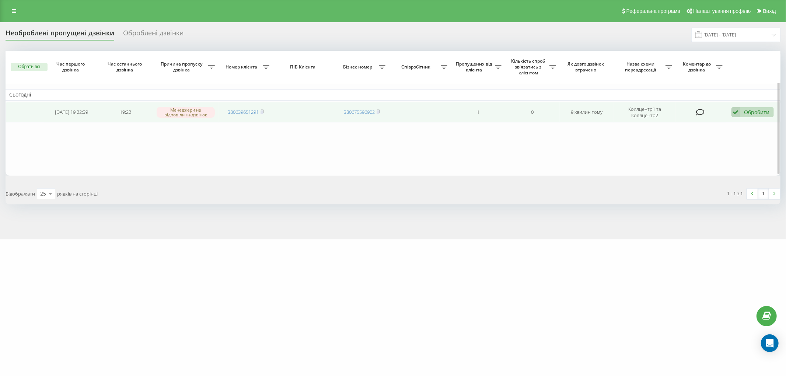
click at [761, 109] on div "Обробити" at bounding box center [756, 112] width 25 height 7
click at [683, 123] on span "Не вдалося зв'язатися" at bounding box center [669, 123] width 56 height 7
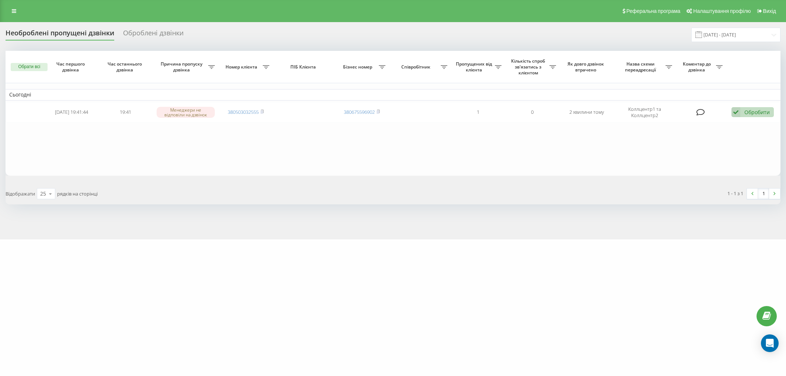
click at [251, 113] on link "380503032555" at bounding box center [243, 112] width 31 height 7
click at [231, 148] on table "Сьогодні 2025-09-20 19:41:44 19:41 Менеджери не відповіли на дзвінок 3805030325…" at bounding box center [393, 113] width 775 height 125
